Goal: Find specific page/section: Find specific page/section

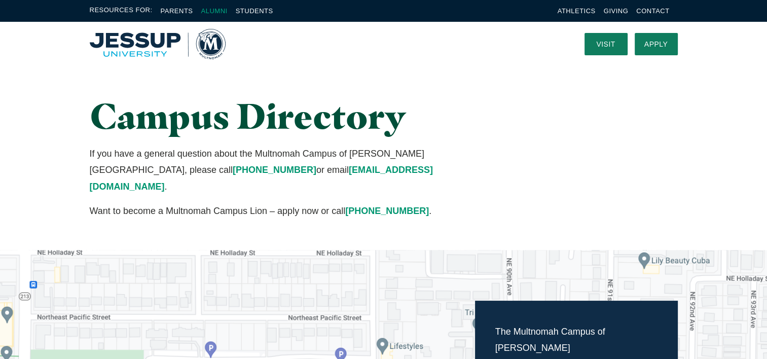
click at [215, 10] on link "Alumni" at bounding box center [214, 11] width 26 height 8
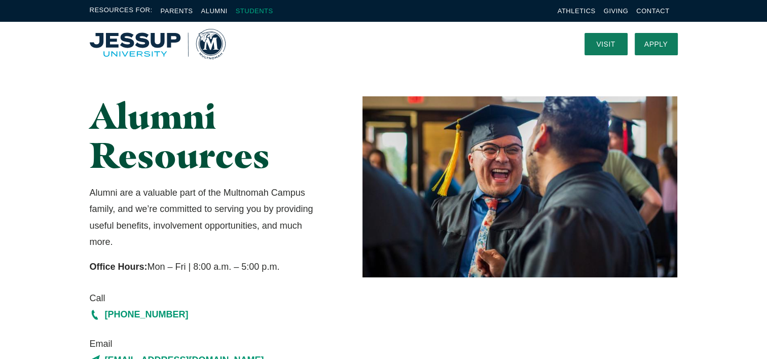
click at [247, 10] on link "Students" at bounding box center [255, 11] width 38 height 8
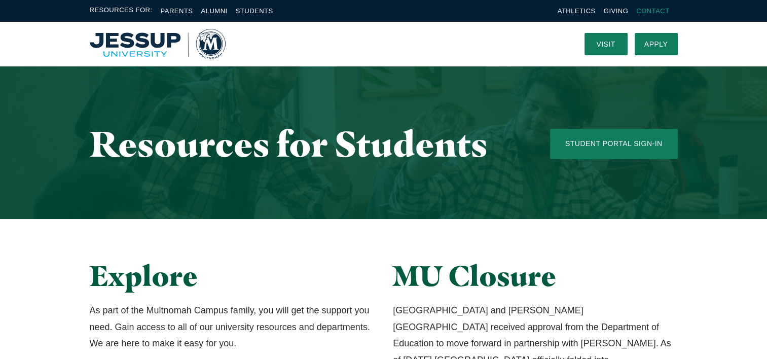
click at [661, 9] on link "Contact" at bounding box center [652, 11] width 33 height 8
